Goal: Navigation & Orientation: Find specific page/section

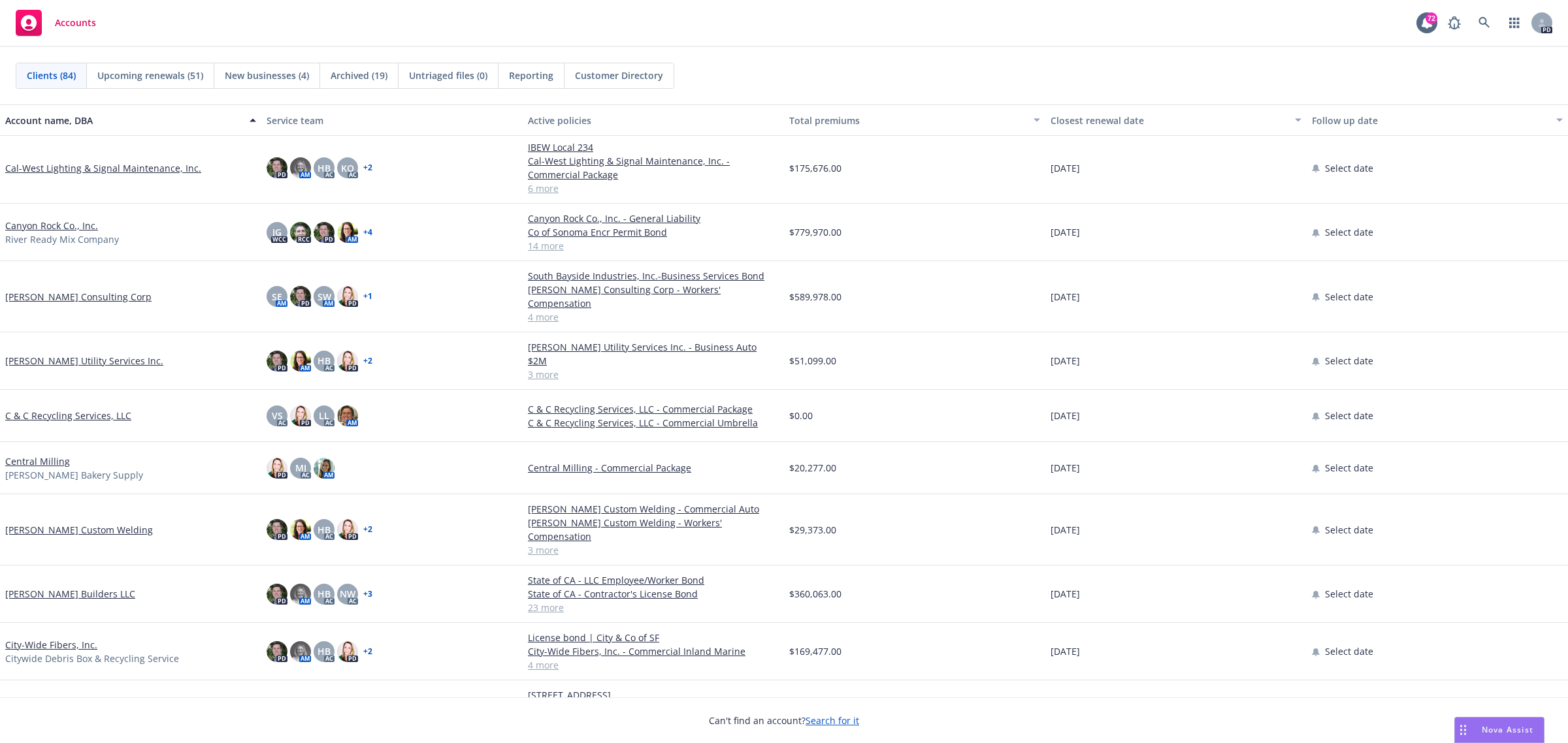
scroll to position [735, 0]
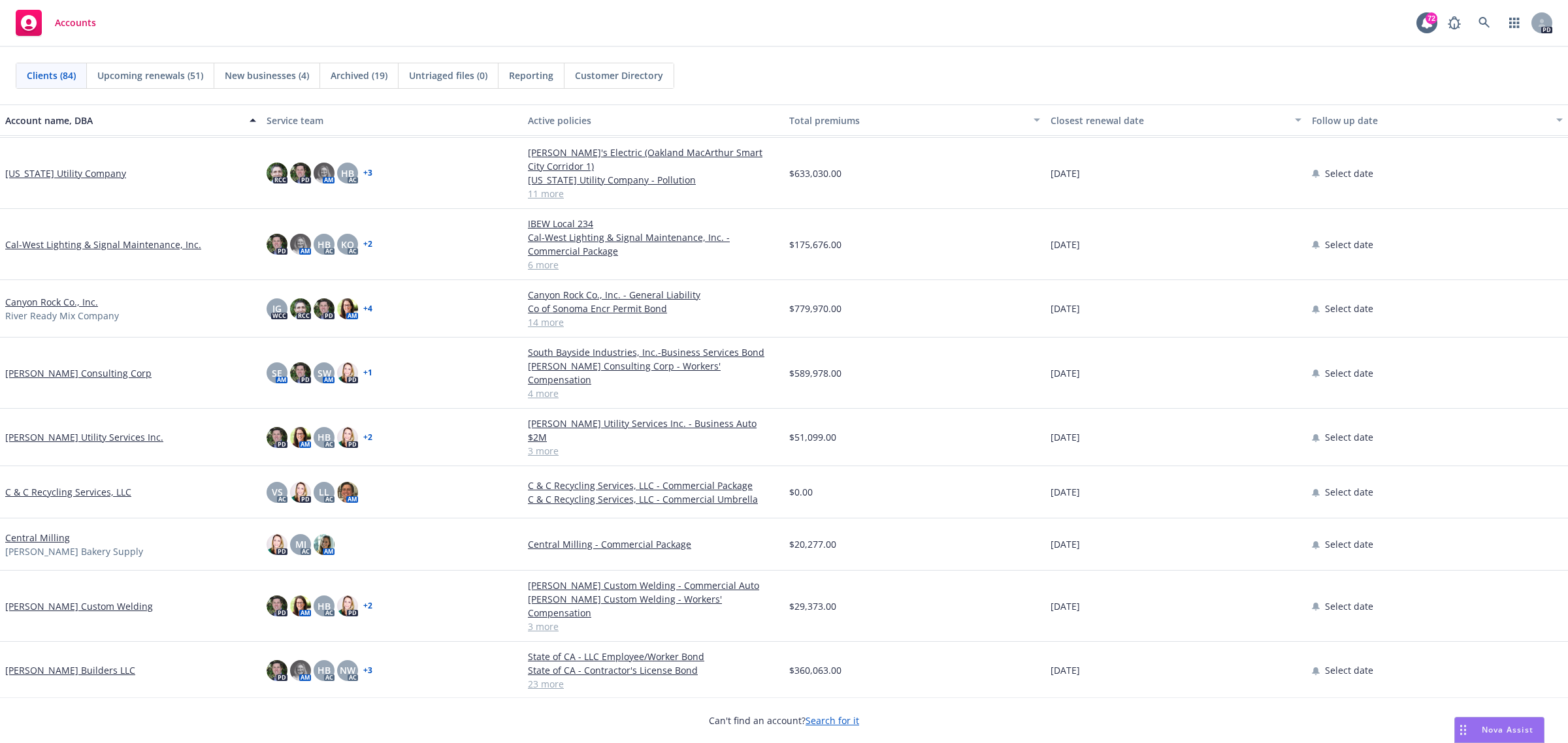
click at [87, 367] on link "[PERSON_NAME] Consulting Corp" at bounding box center [78, 373] width 146 height 13
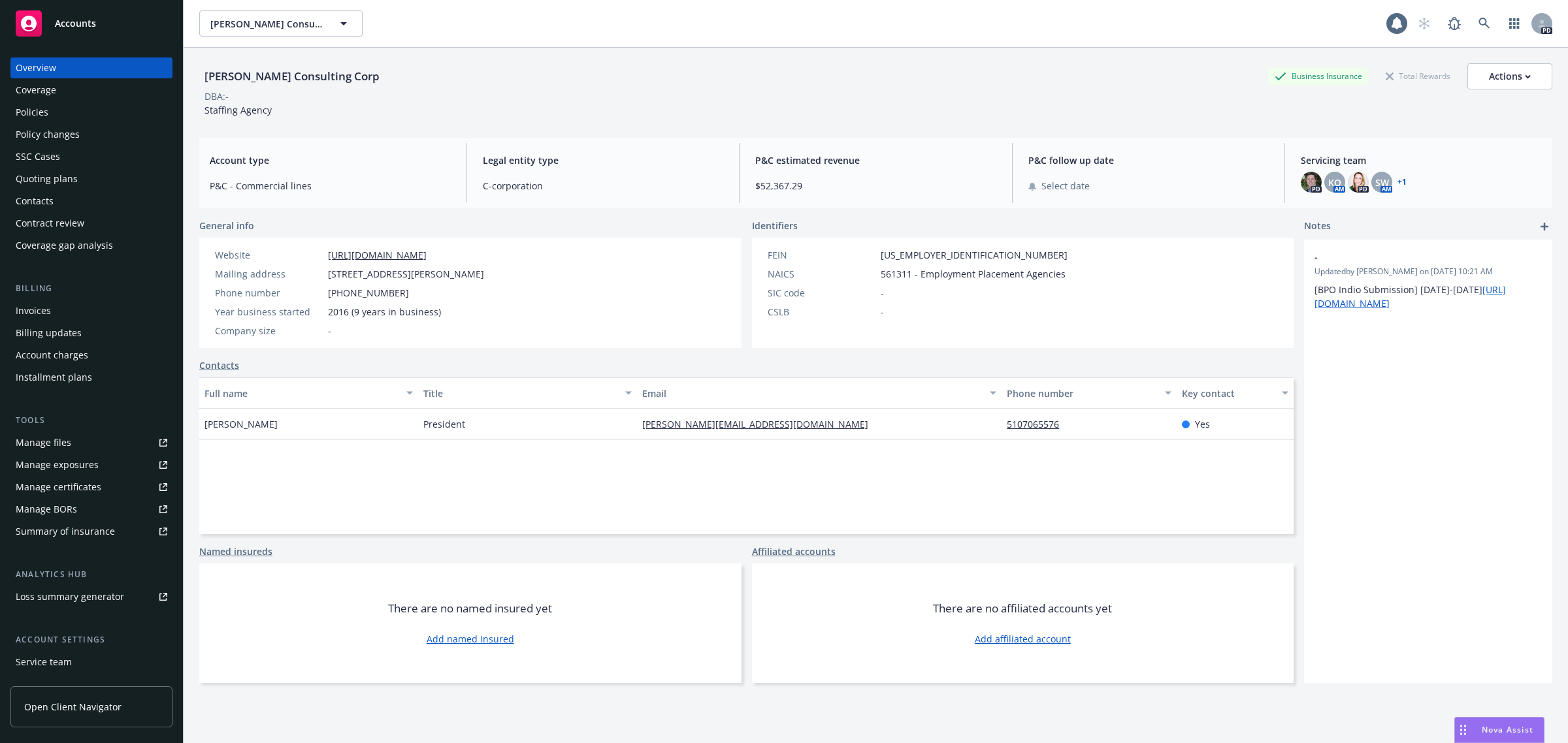
click at [46, 118] on div "Policies" at bounding box center [32, 113] width 32 height 21
